Goal: Obtain resource: Download file/media

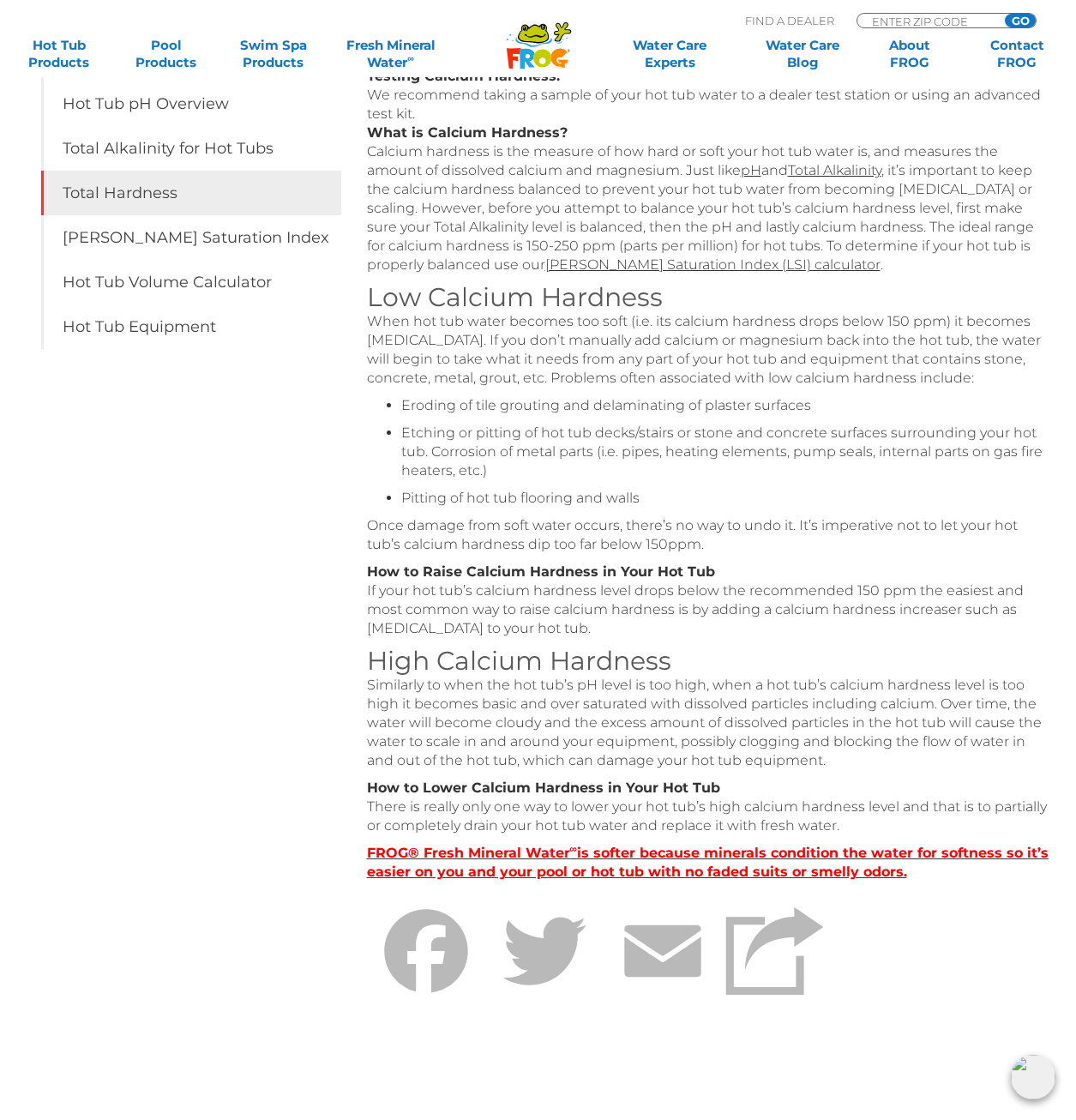
scroll to position [344, 0]
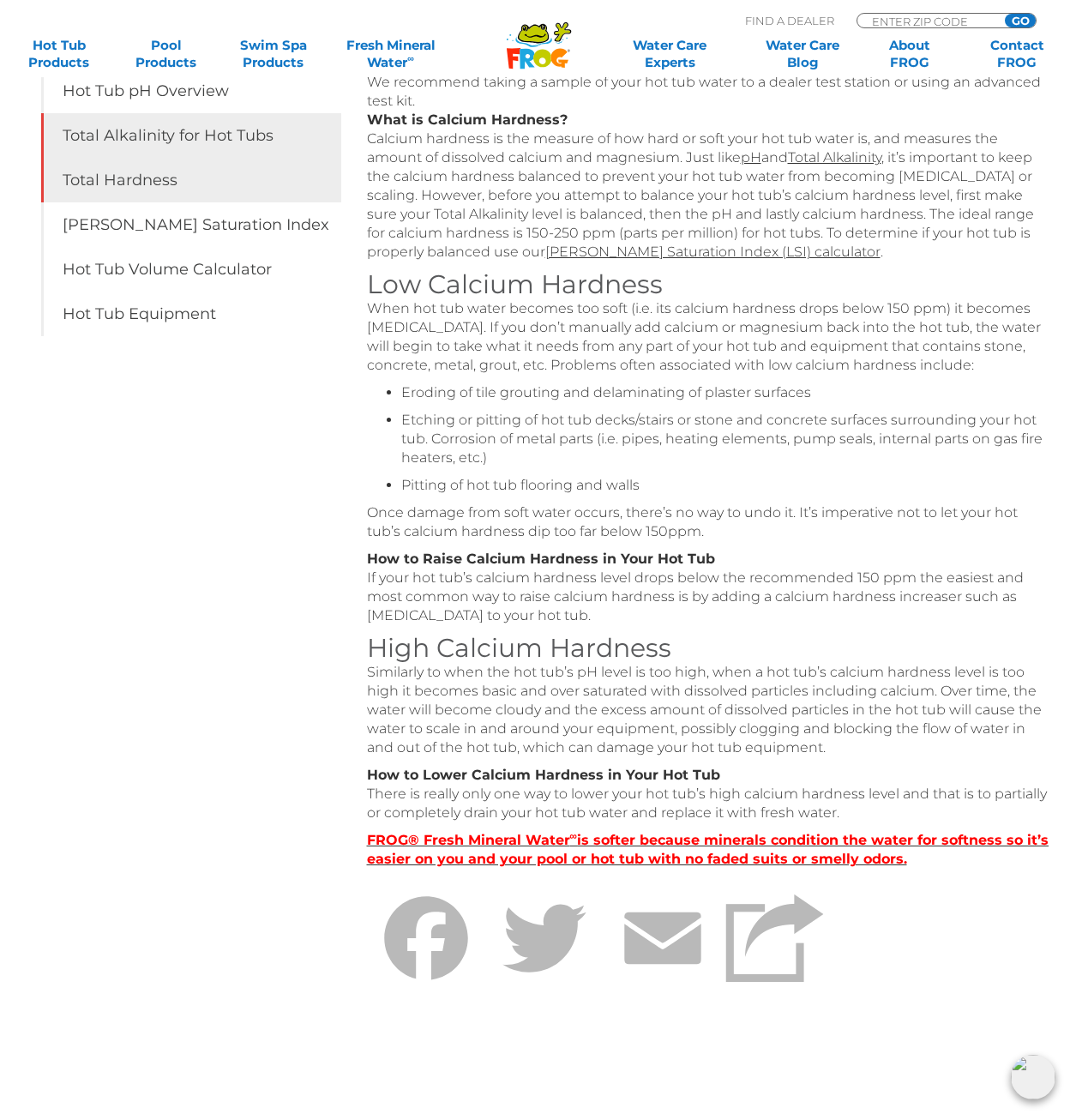
click at [195, 126] on link "Total Alkalinity for Hot Tubs" at bounding box center [191, 135] width 300 height 45
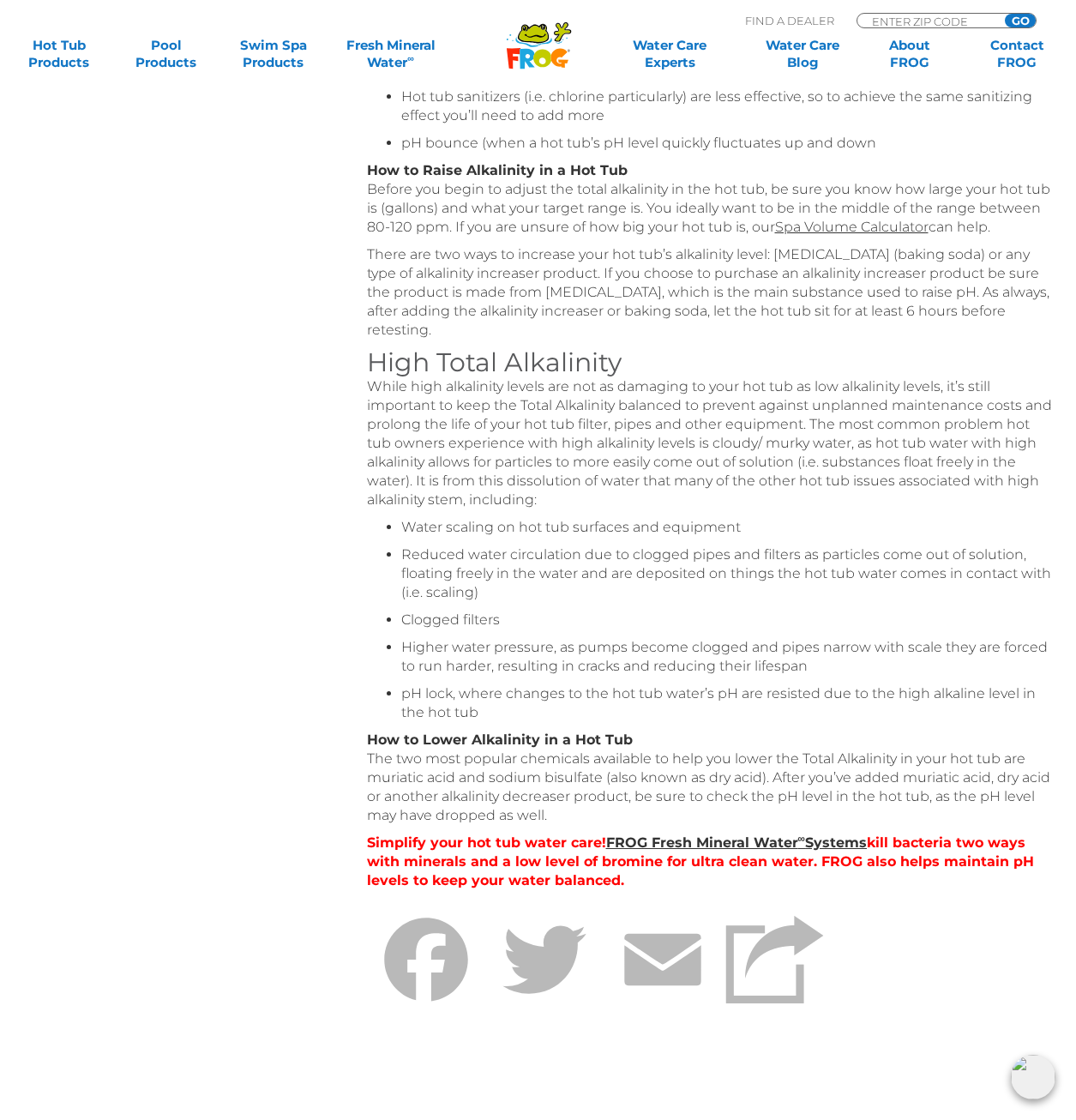
scroll to position [772, 0]
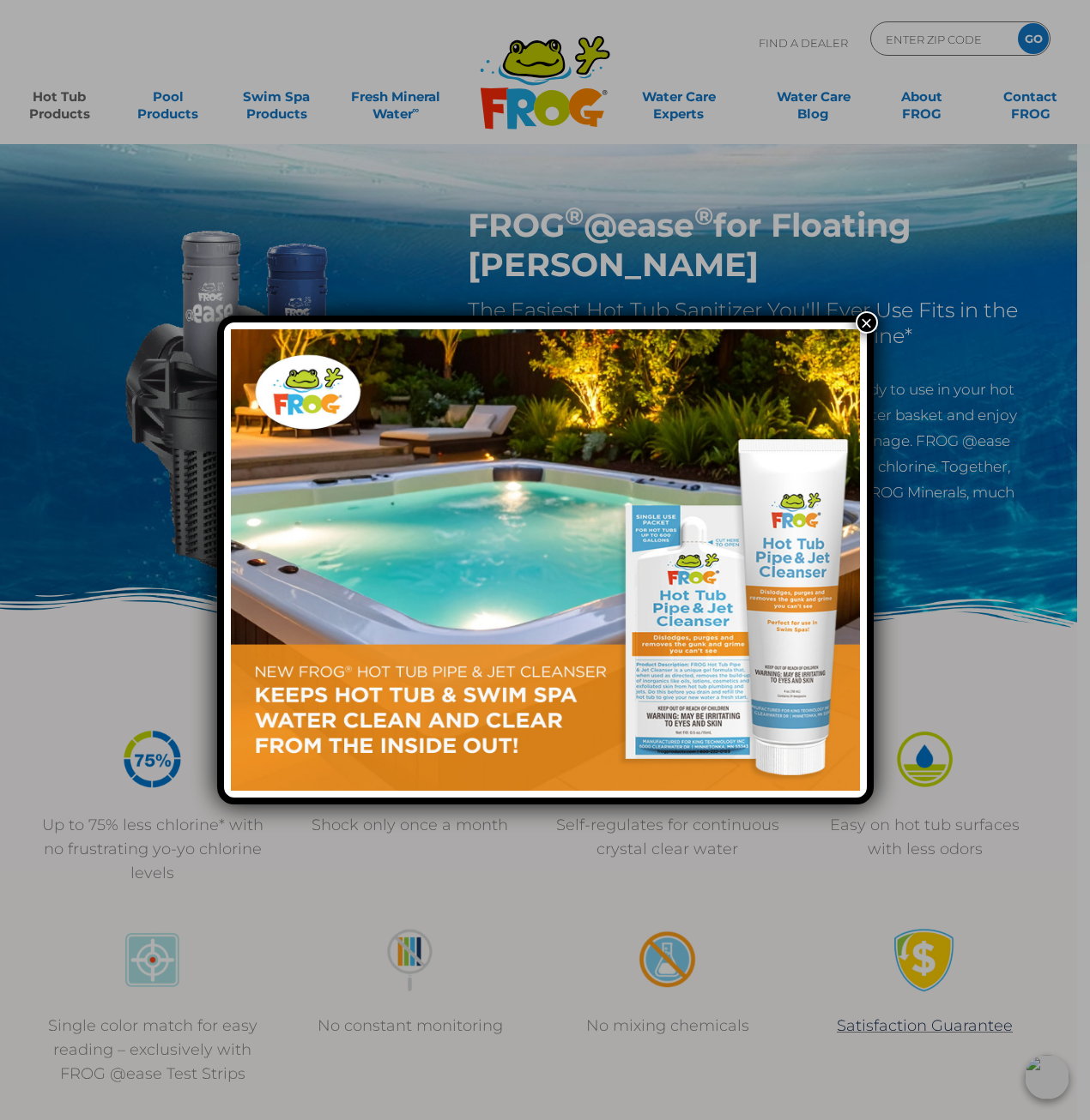
click at [867, 325] on button "×" at bounding box center [866, 322] width 22 height 22
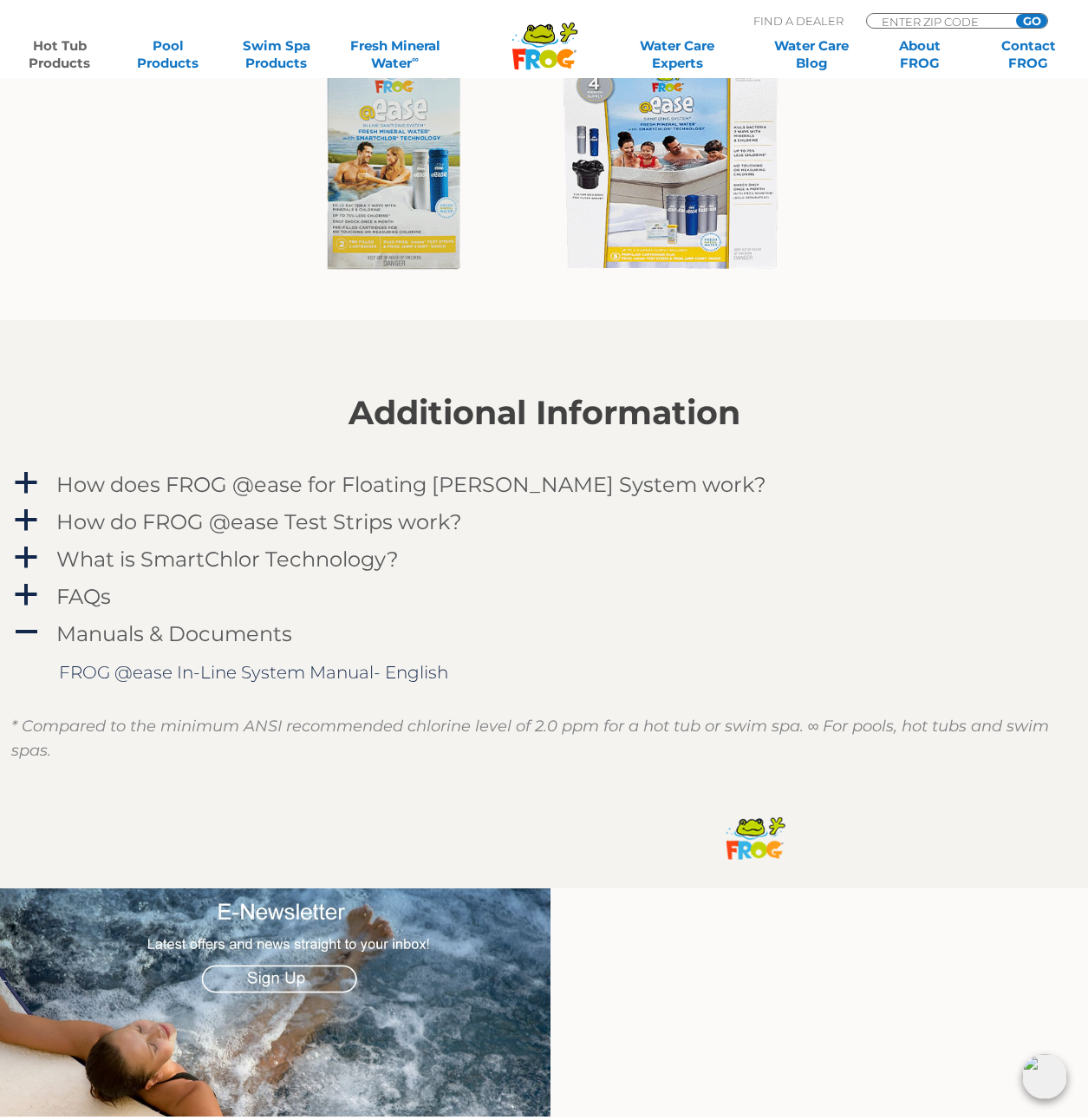
scroll to position [1561, 0]
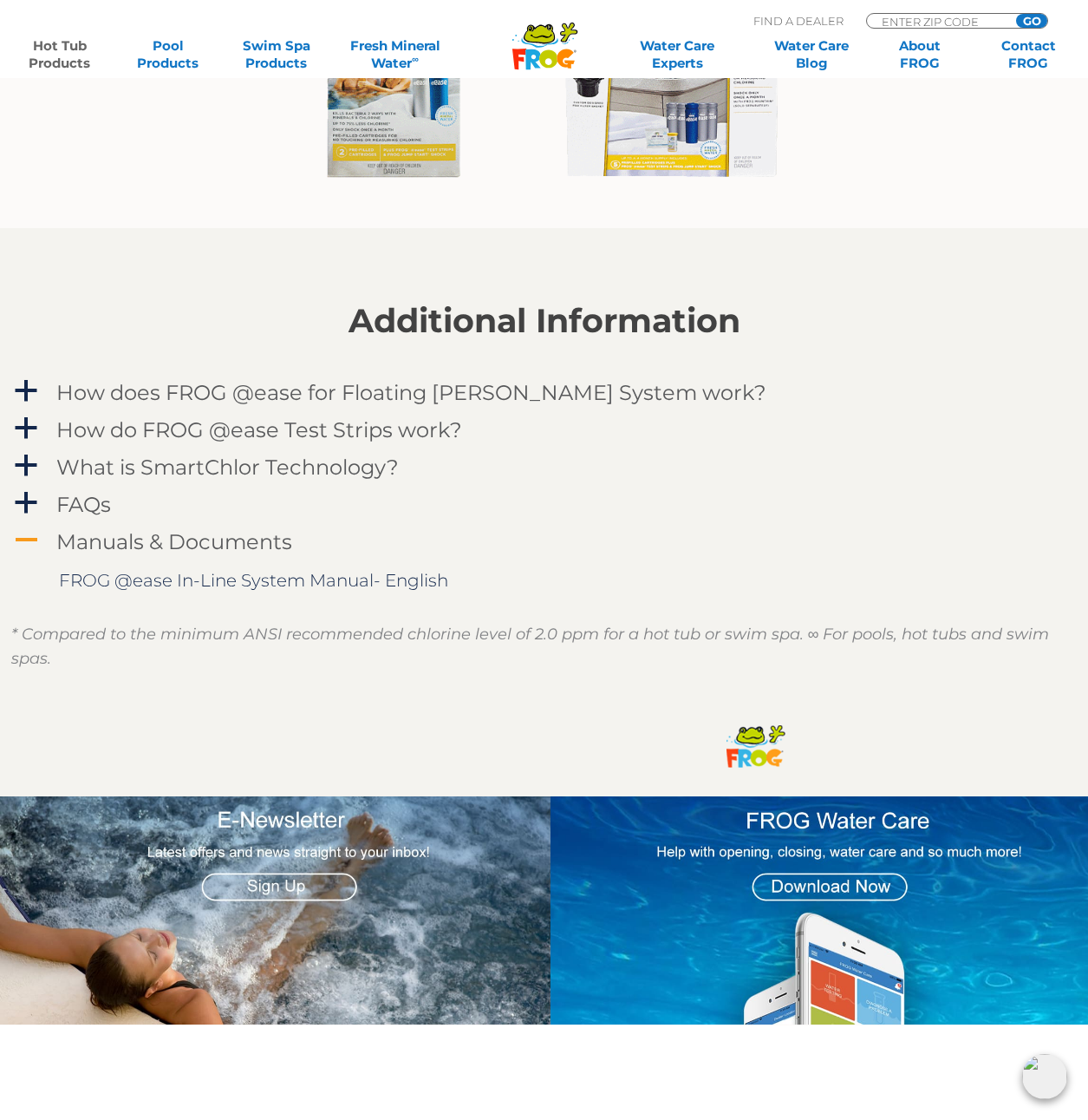
click at [65, 536] on h4 "Manuals & Documents" at bounding box center [175, 541] width 236 height 23
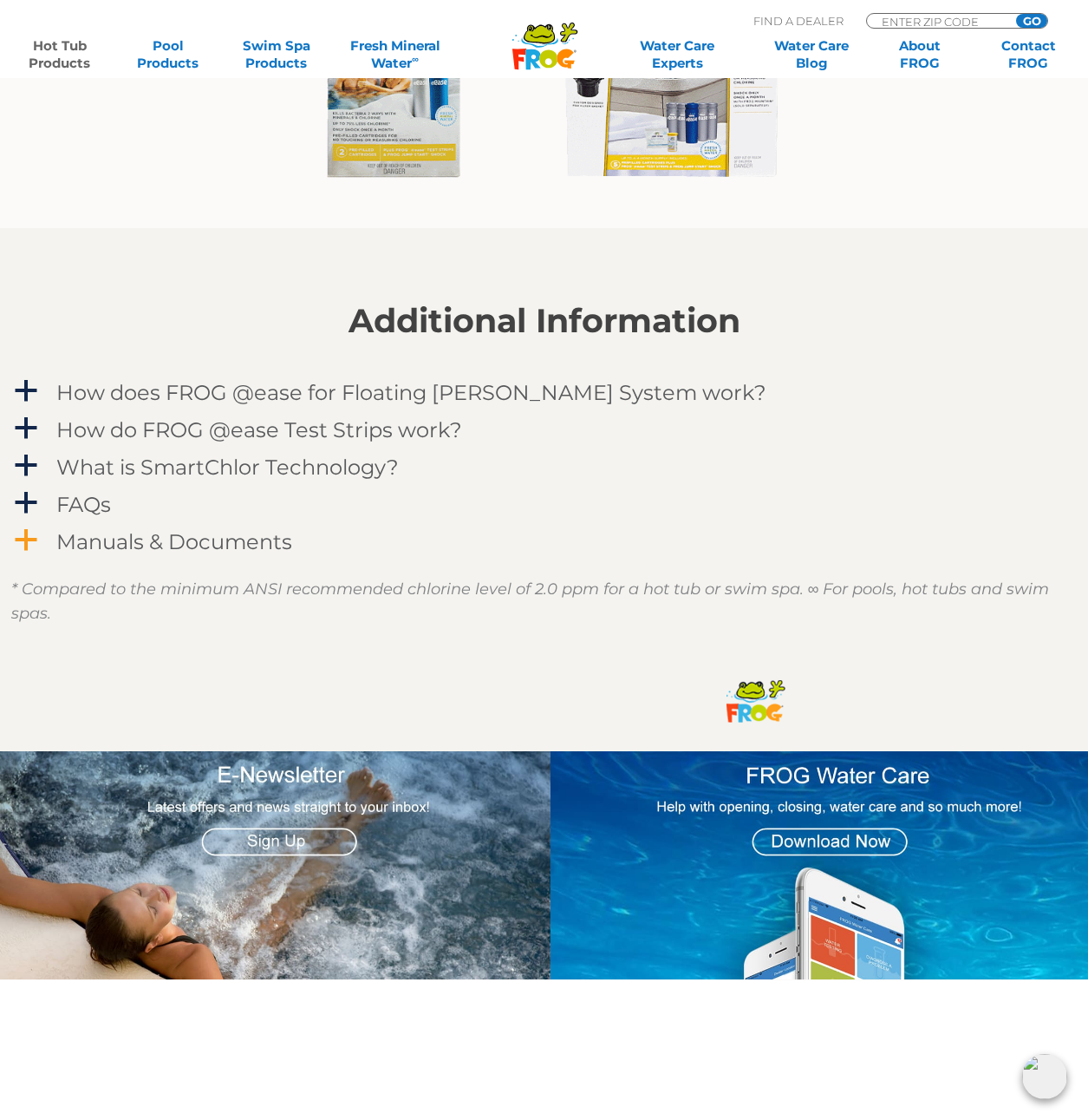
click at [65, 536] on h4 "Manuals & Documents" at bounding box center [175, 541] width 236 height 23
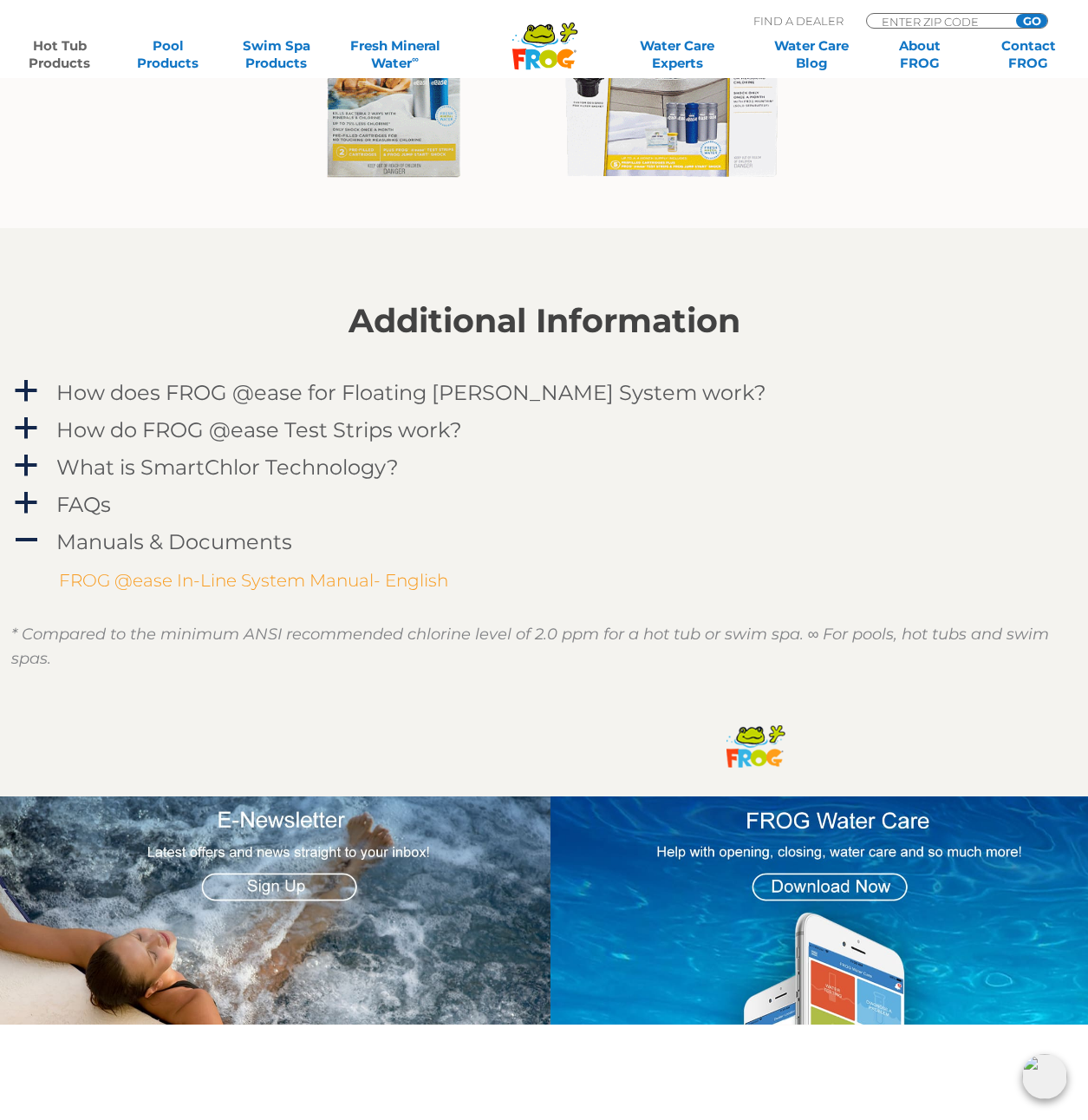
click at [125, 578] on link "FROG @ease In-Line System Manual- English" at bounding box center [253, 581] width 390 height 21
